Goal: Communication & Community: Answer question/provide support

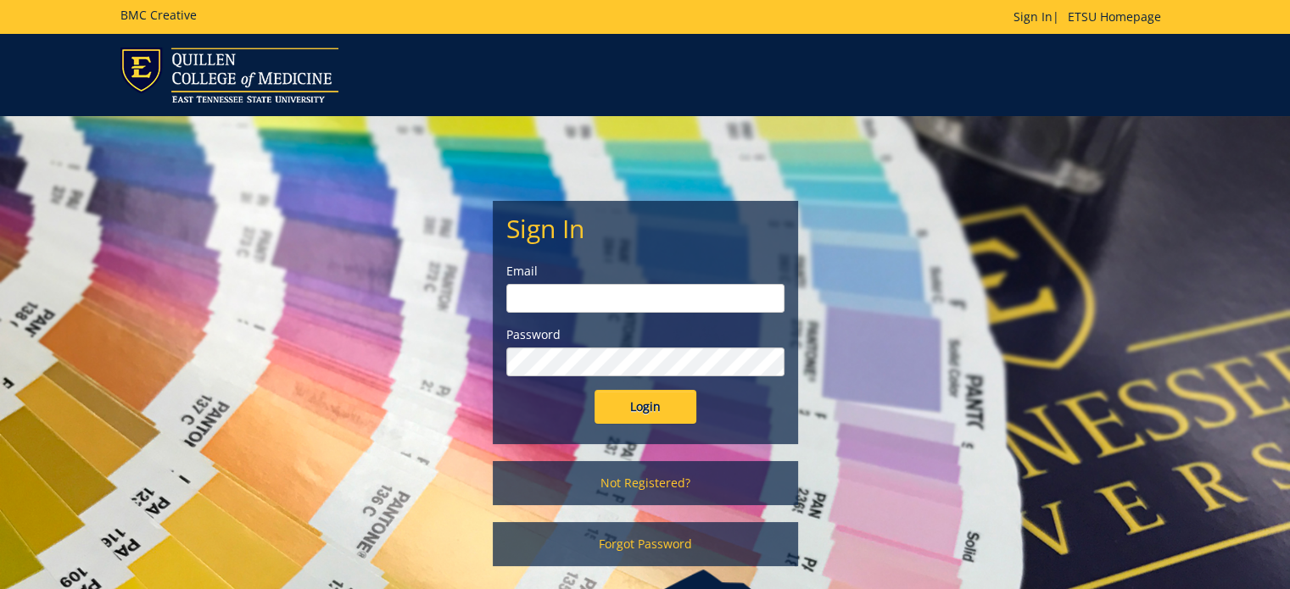
click at [577, 299] on input "email" at bounding box center [645, 298] width 278 height 29
type input "[PERSON_NAME][EMAIL_ADDRESS][DOMAIN_NAME]"
click at [595, 390] on input "Login" at bounding box center [646, 407] width 102 height 34
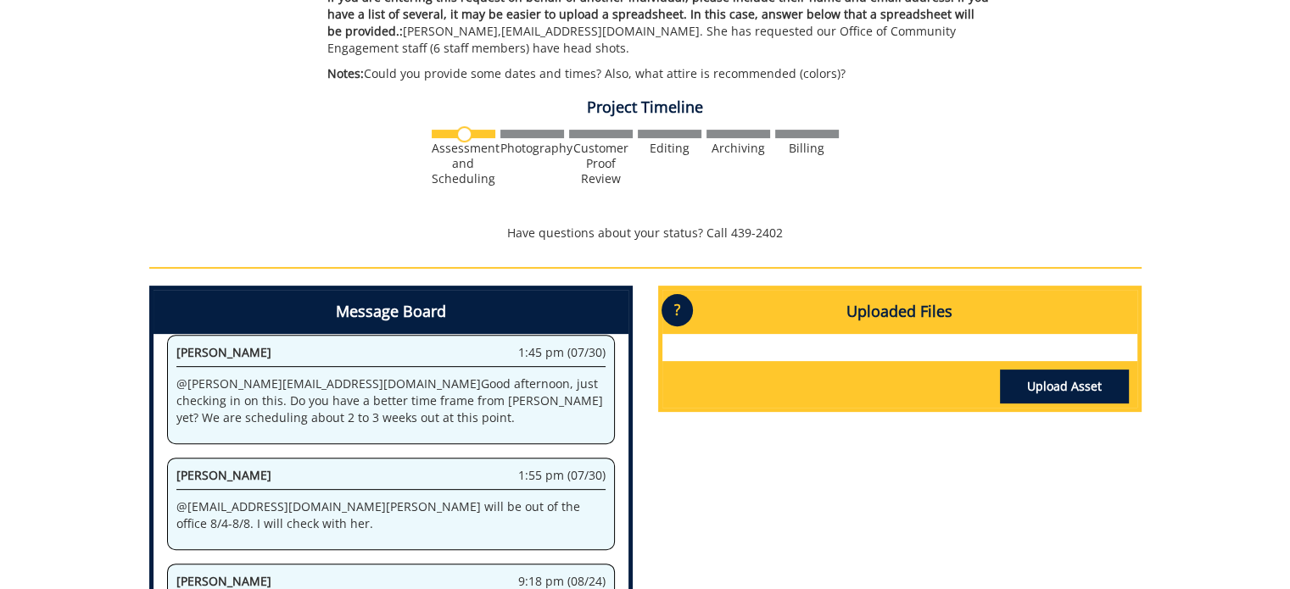
scroll to position [594, 0]
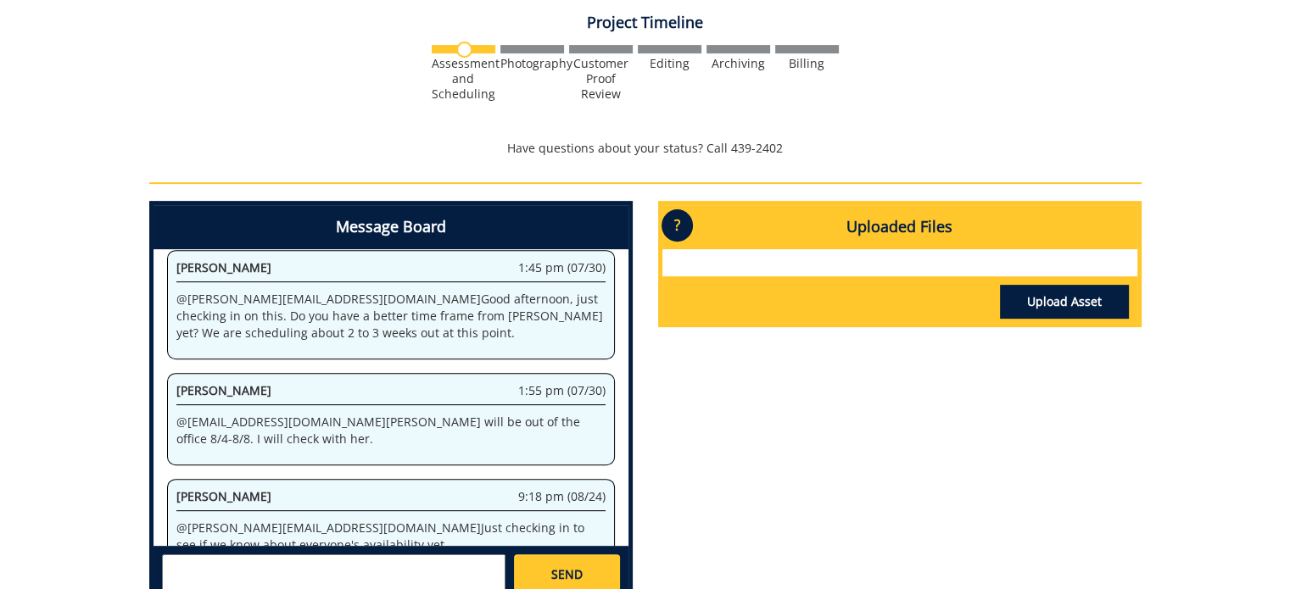
click at [198, 566] on textarea at bounding box center [333, 575] width 343 height 41
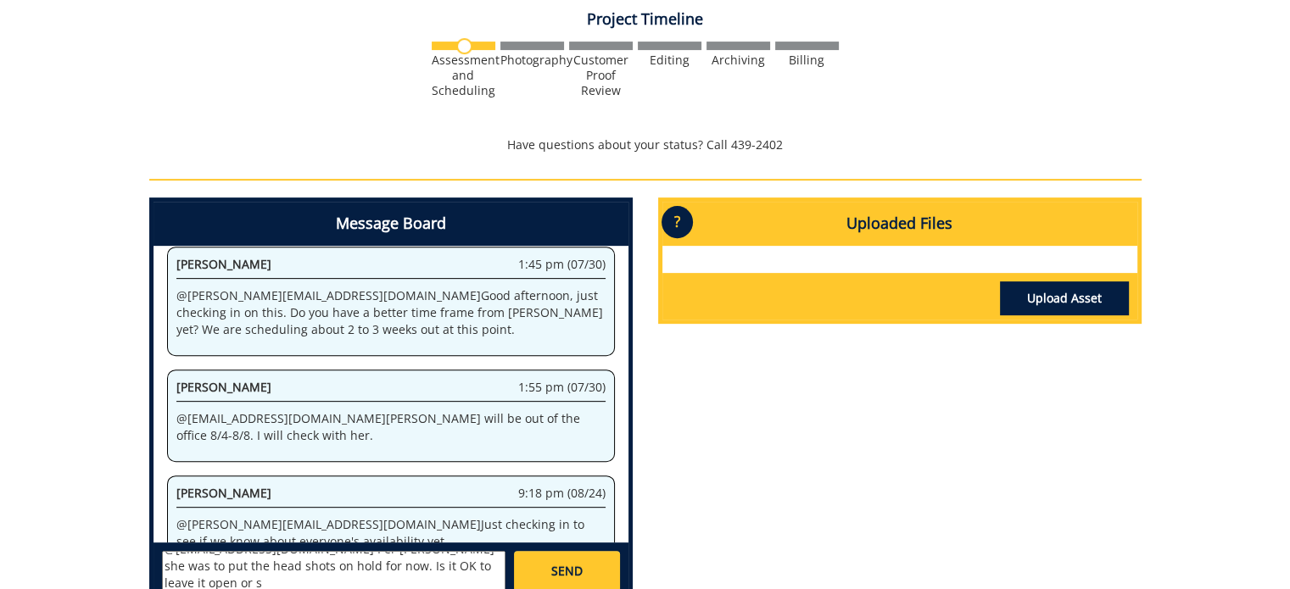
scroll to position [0, 0]
click at [238, 561] on textarea "@[EMAIL_ADDRESS][DOMAIN_NAME] Per [PERSON_NAME] she was to put the head shots o…" at bounding box center [333, 571] width 343 height 41
click at [483, 580] on textarea "@[EMAIL_ADDRESS][DOMAIN_NAME] Per [PERSON_NAME] she was to put the head shots o…" at bounding box center [333, 571] width 343 height 41
type textarea "@[EMAIL_ADDRESS][DOMAIN_NAME] Per [PERSON_NAME] she was to put the head shots o…"
click at [557, 563] on span "SEND" at bounding box center [566, 571] width 31 height 17
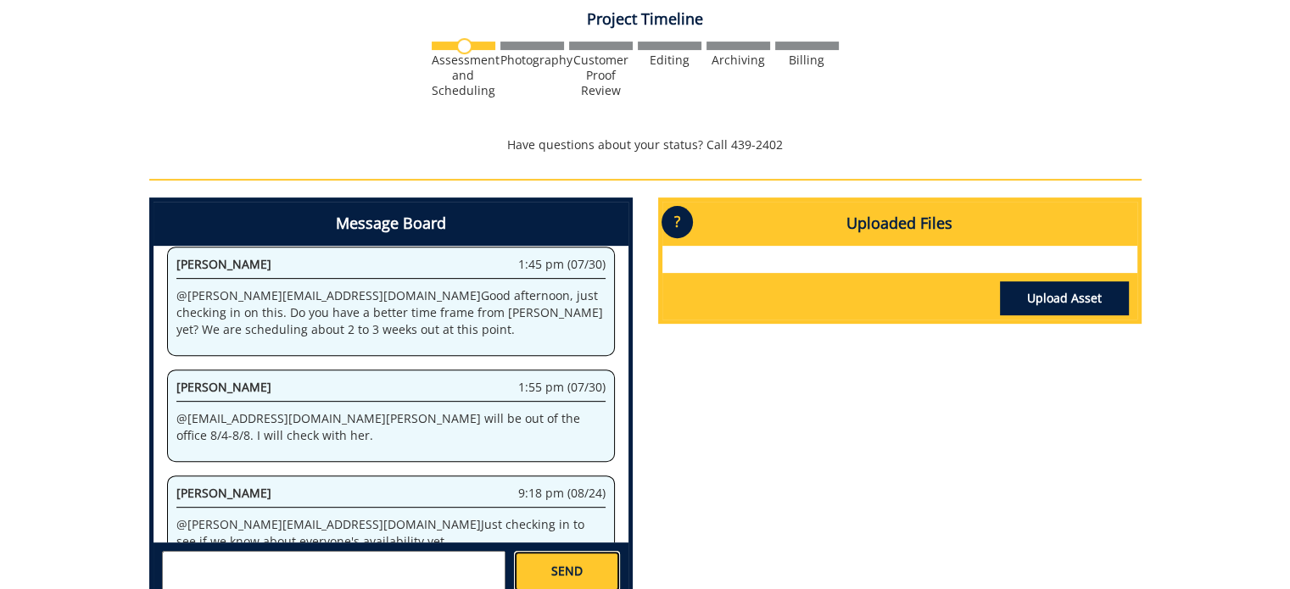
scroll to position [907, 0]
